Goal: Information Seeking & Learning: Learn about a topic

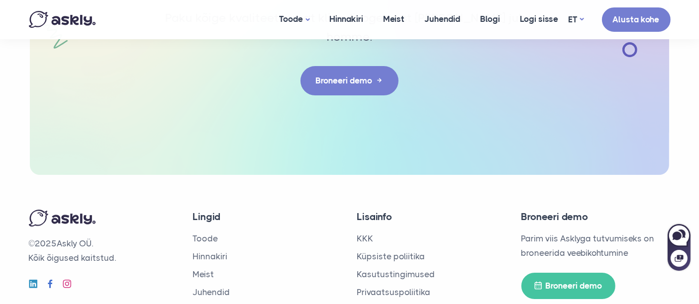
scroll to position [3403, 0]
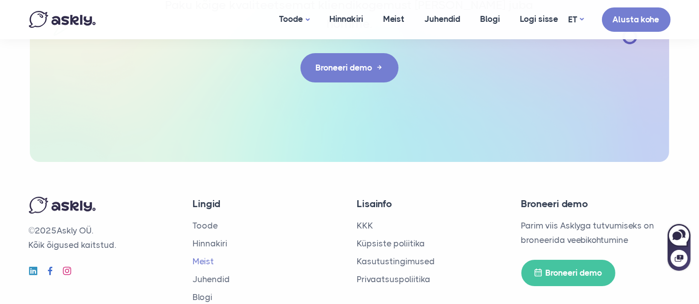
click at [206, 257] on link "Meist" at bounding box center [203, 262] width 21 height 10
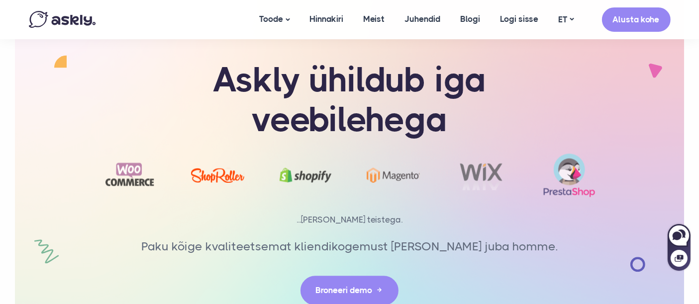
scroll to position [2397, 0]
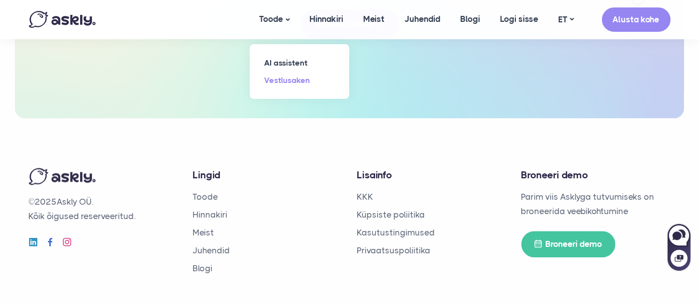
click at [289, 77] on link "Vestlusaken" at bounding box center [299, 80] width 99 height 17
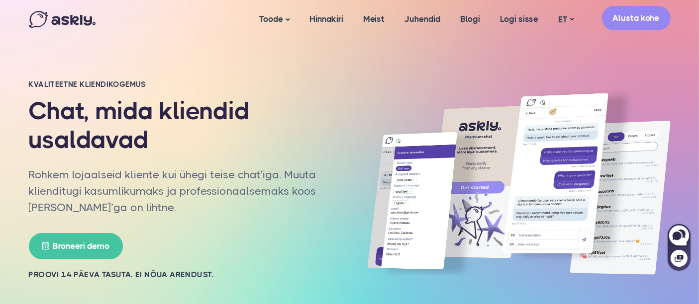
click at [649, 17] on link "Alusta kohe" at bounding box center [636, 18] width 69 height 24
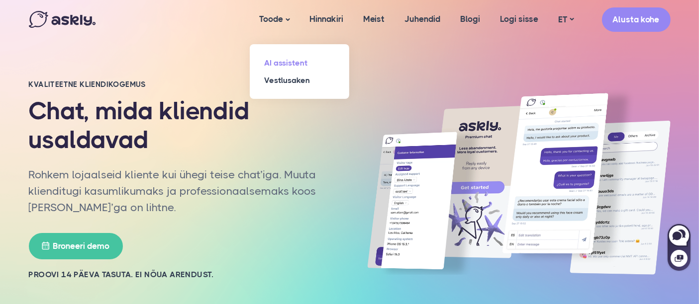
click at [285, 60] on link "AI assistent" at bounding box center [299, 62] width 99 height 17
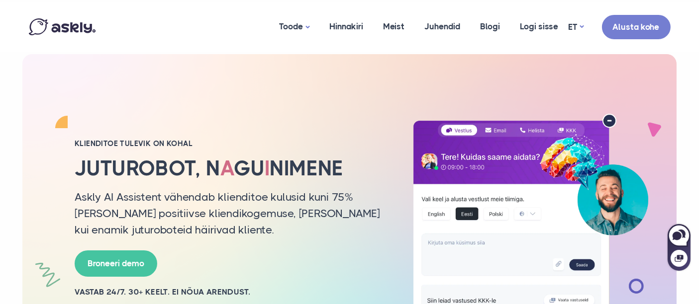
click at [490, 236] on img at bounding box center [531, 221] width 258 height 214
click at [502, 248] on img at bounding box center [531, 221] width 258 height 214
click at [474, 214] on img at bounding box center [531, 221] width 258 height 214
